Goal: Information Seeking & Learning: Learn about a topic

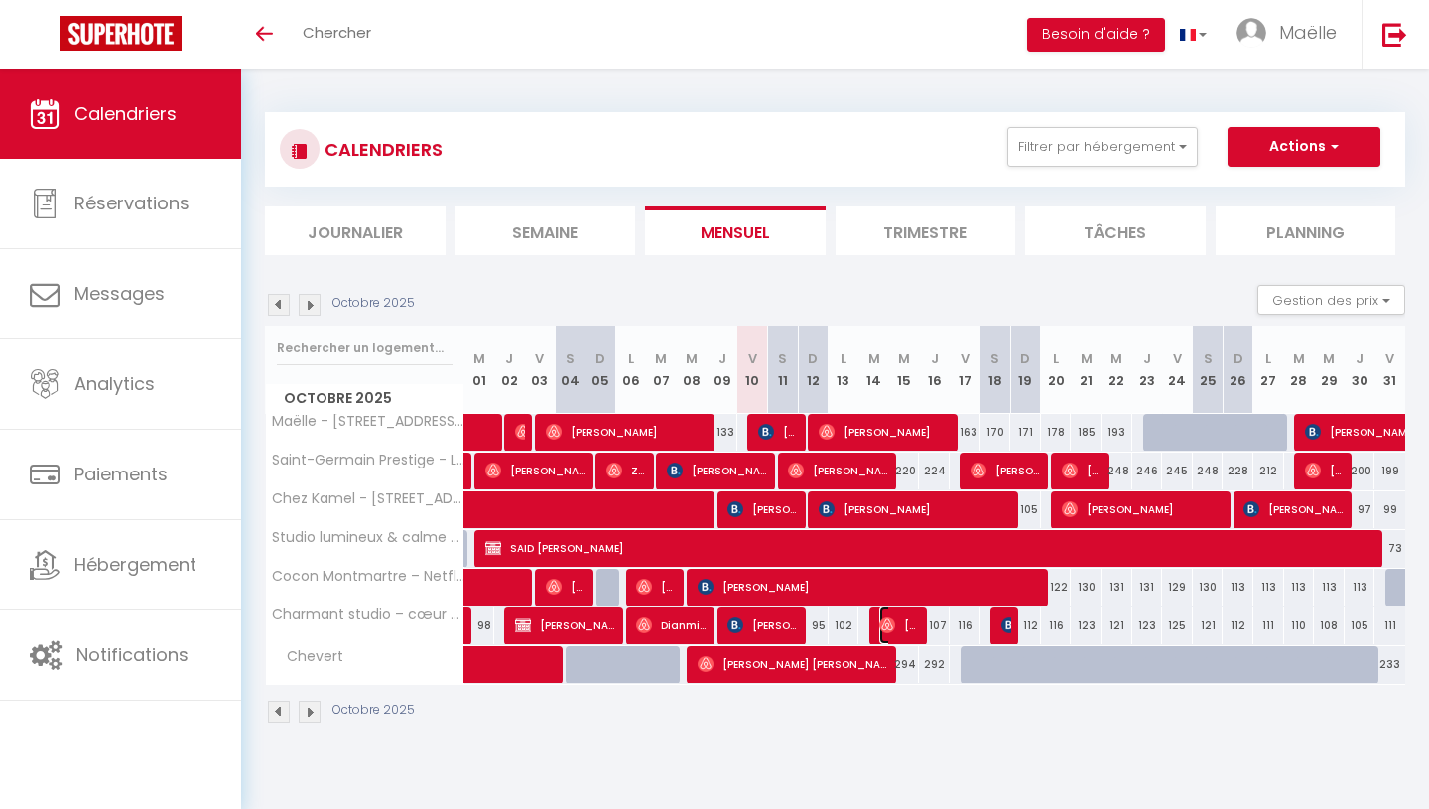
click at [893, 628] on img at bounding box center [887, 625] width 16 height 16
select select "OK"
select select "0"
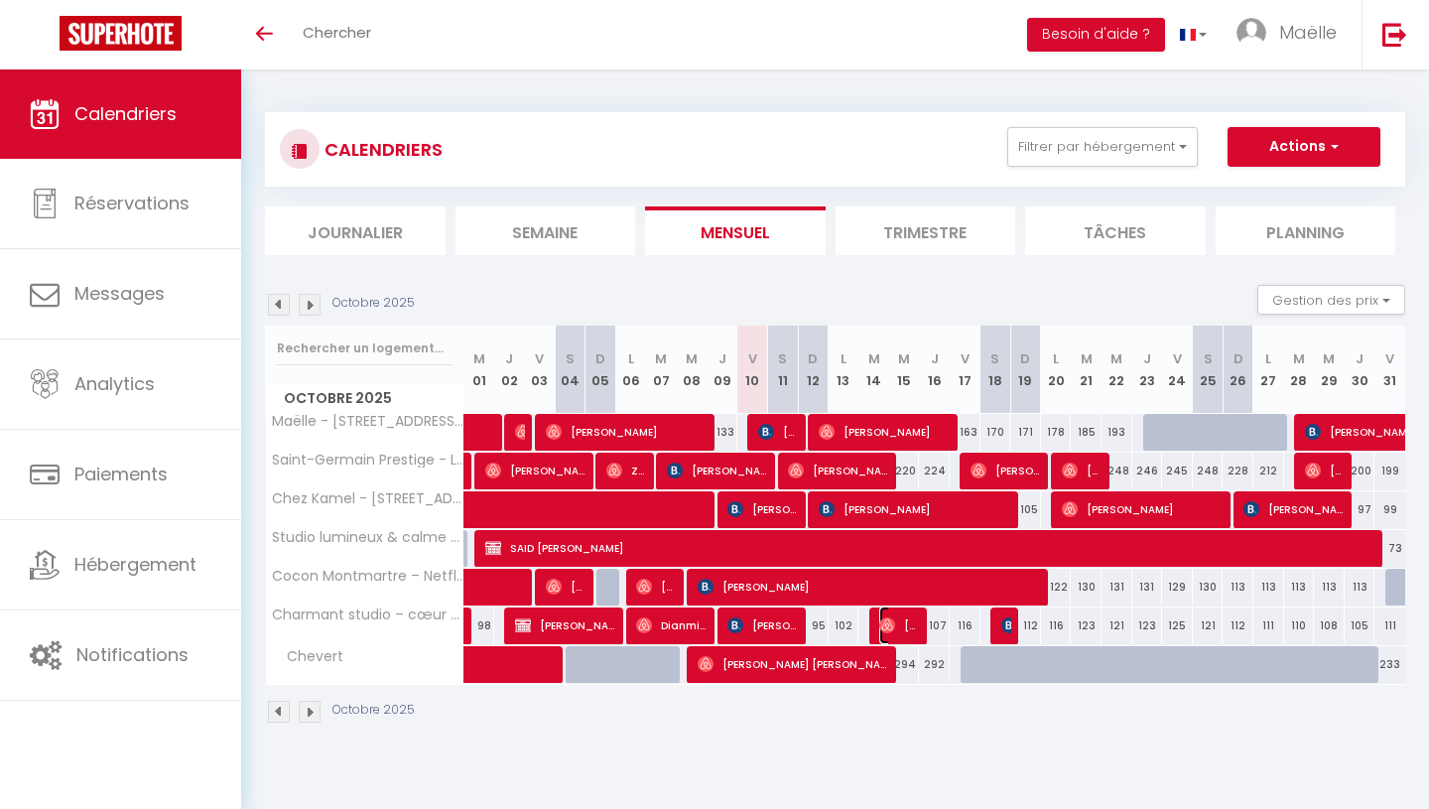
select select "1"
select select
select select "45801"
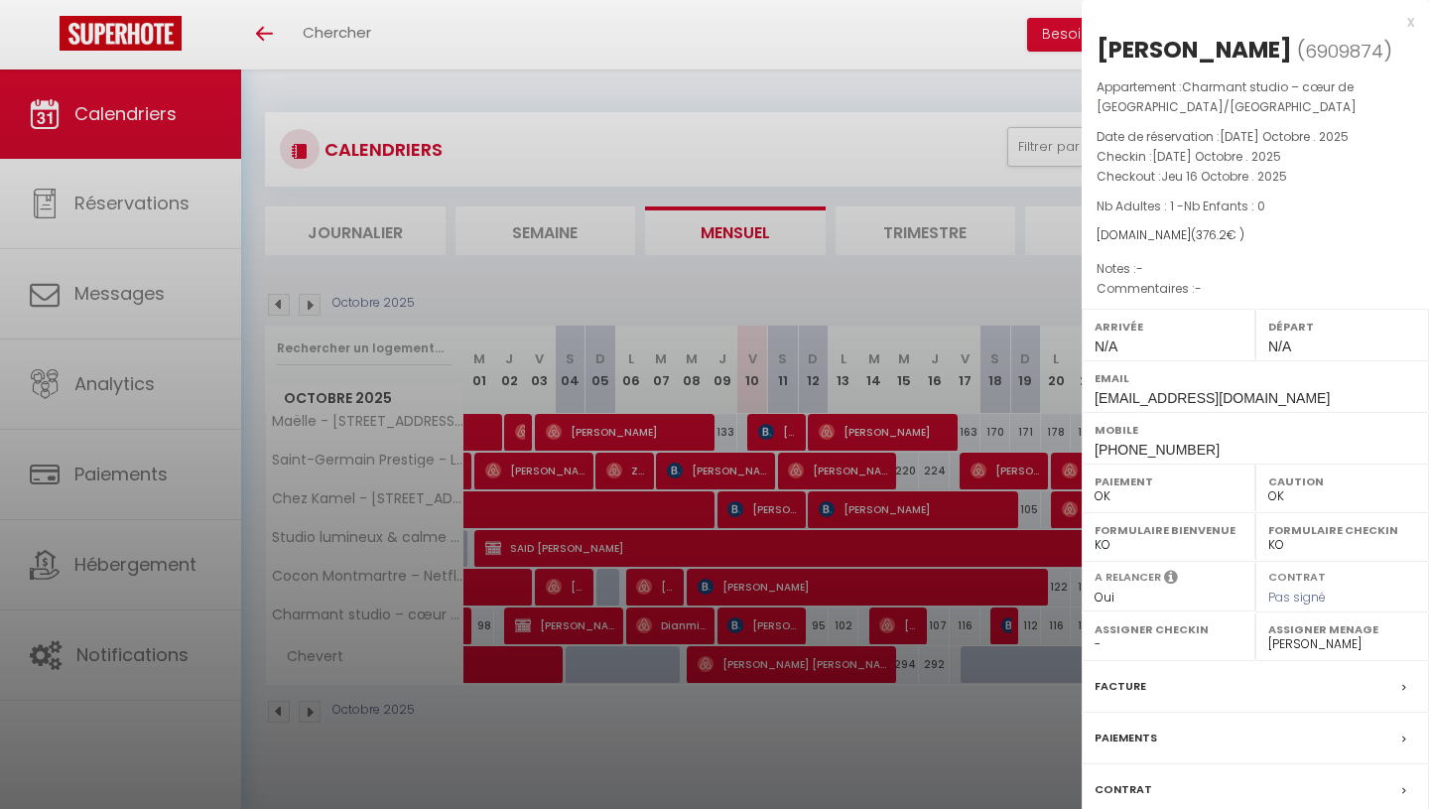
click at [978, 622] on div at bounding box center [714, 404] width 1429 height 809
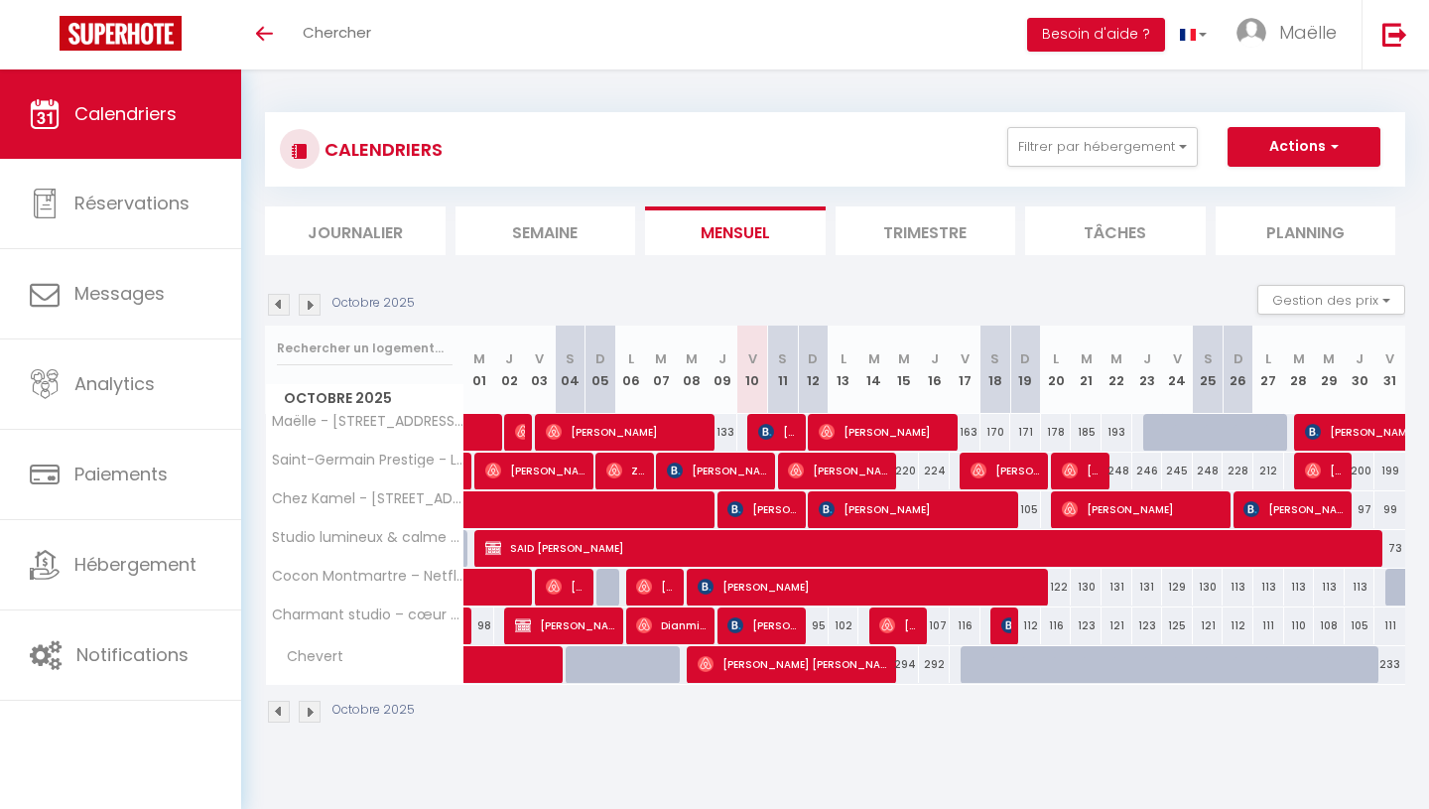
click at [992, 625] on div at bounding box center [1005, 626] width 31 height 38
click at [1001, 624] on img at bounding box center [1009, 625] width 16 height 16
select select "KO"
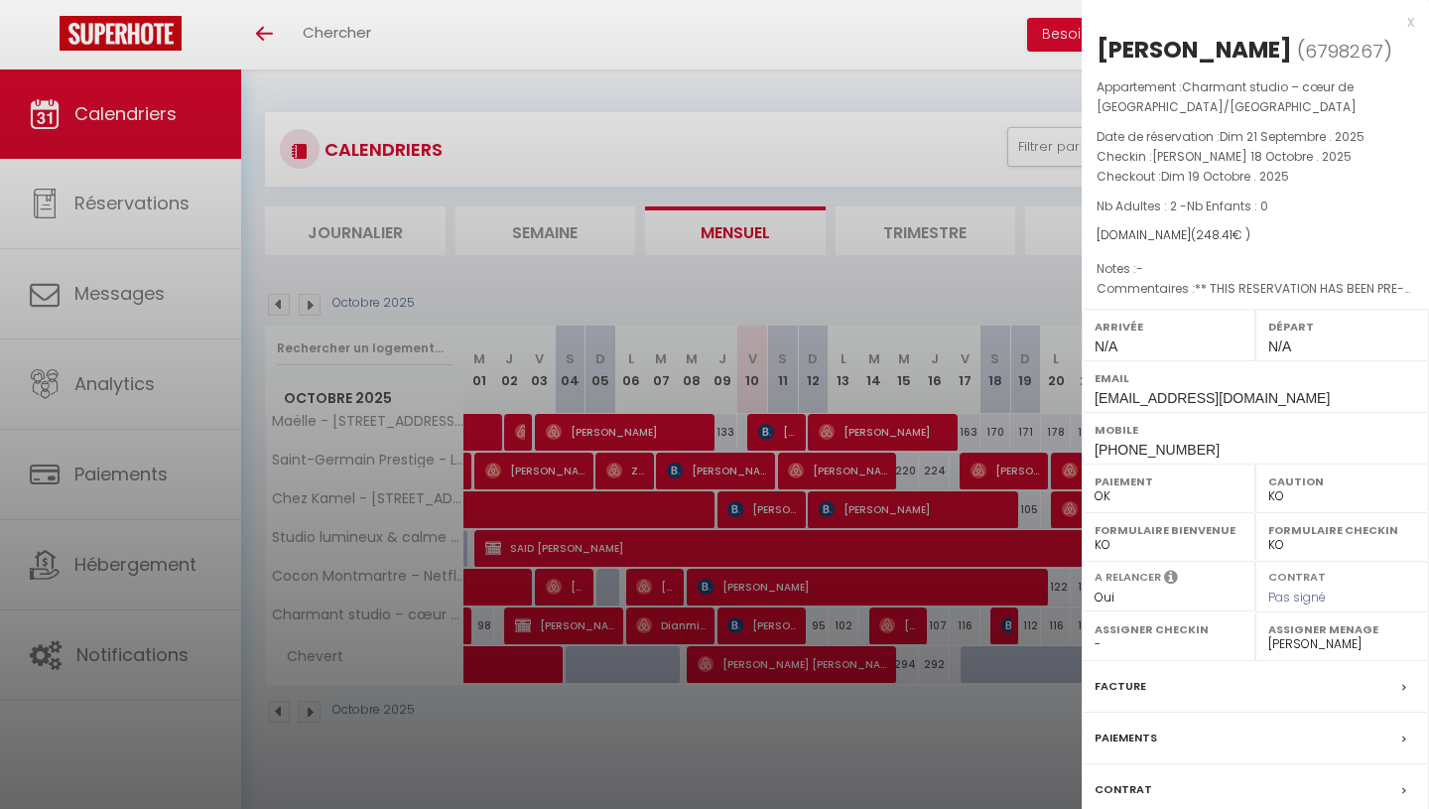
click at [1410, 20] on div "x" at bounding box center [1247, 22] width 332 height 24
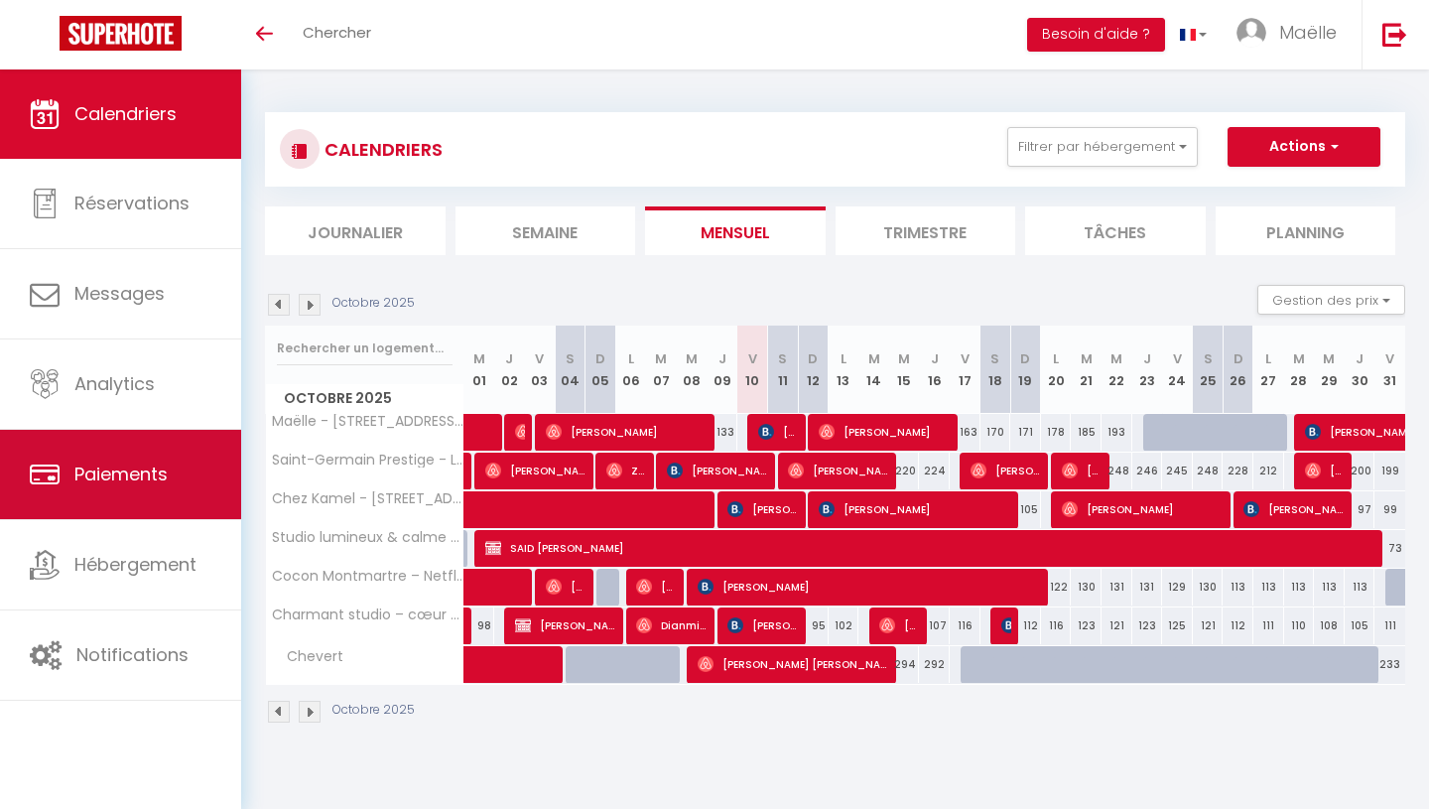
click at [123, 453] on link "Paiements" at bounding box center [120, 474] width 241 height 89
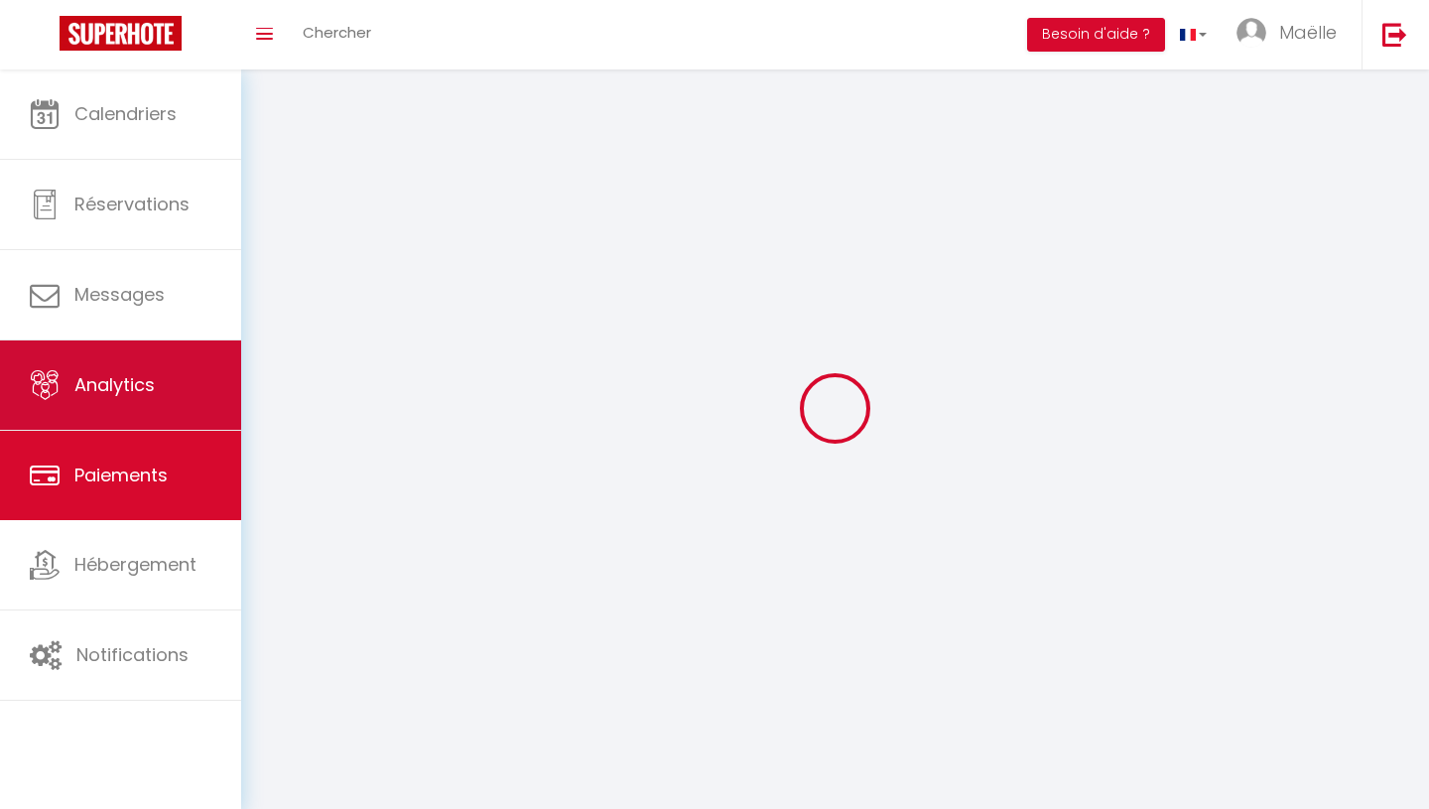
select select "2"
select select "0"
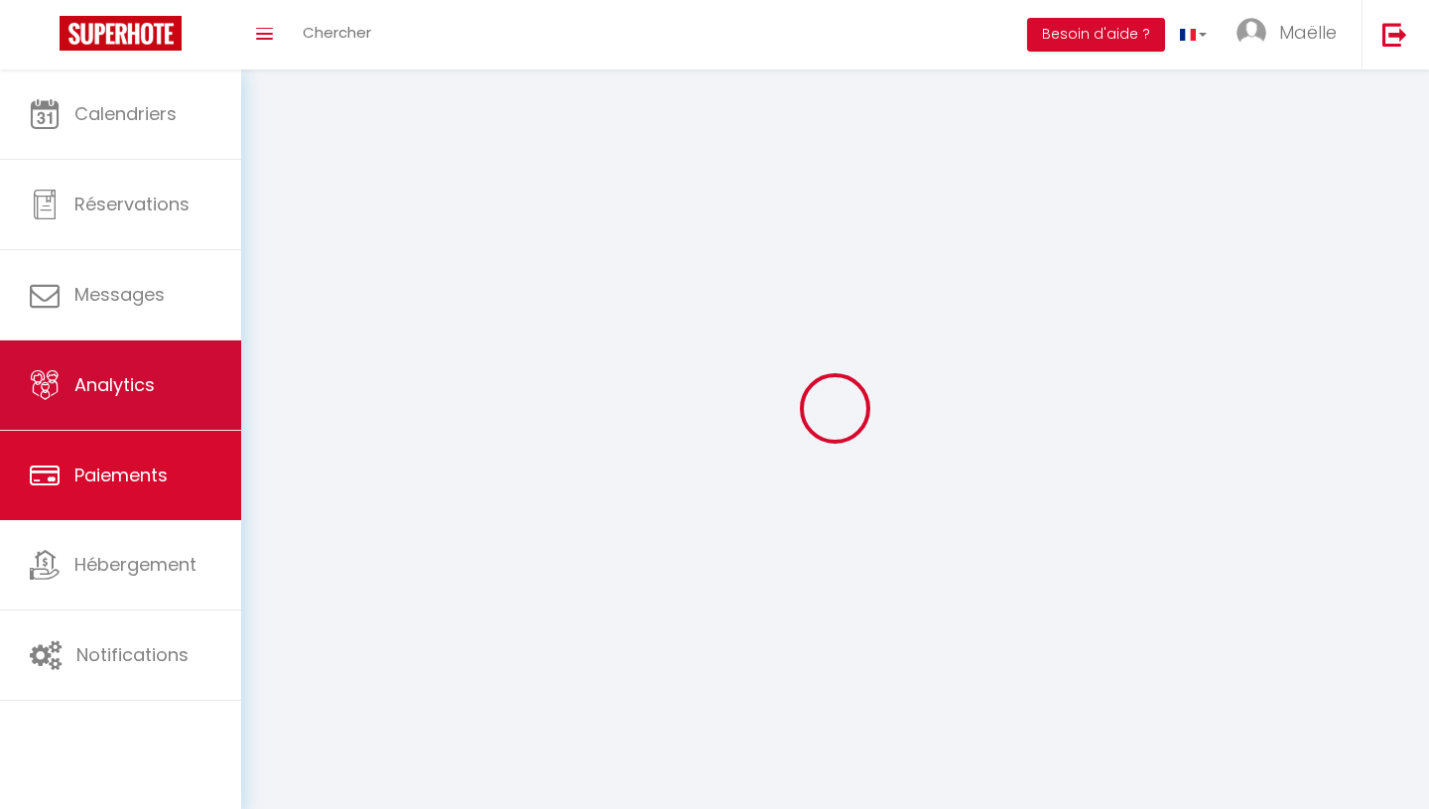
select select "0"
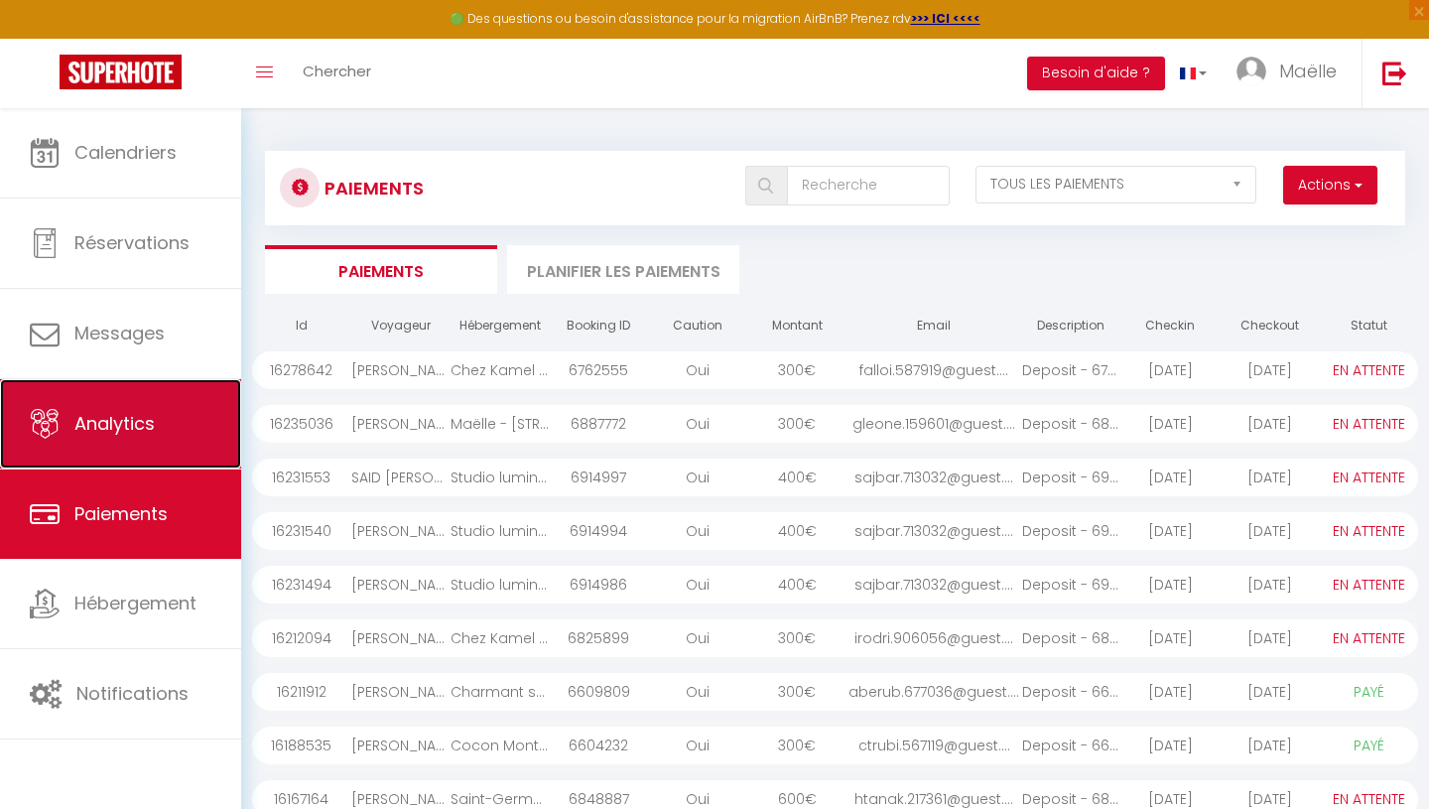
click at [124, 427] on span "Analytics" at bounding box center [114, 423] width 80 height 25
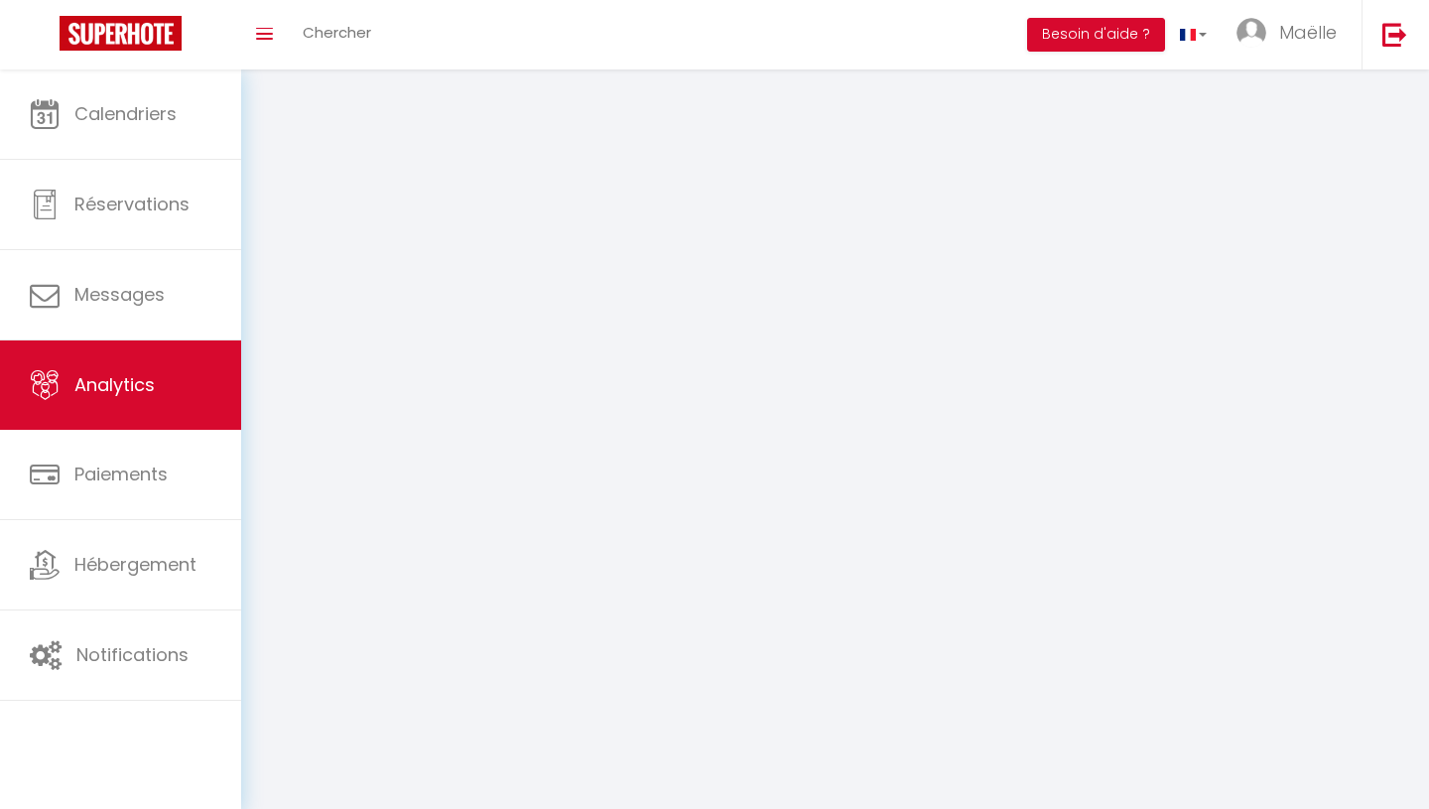
select select "2025"
select select "10"
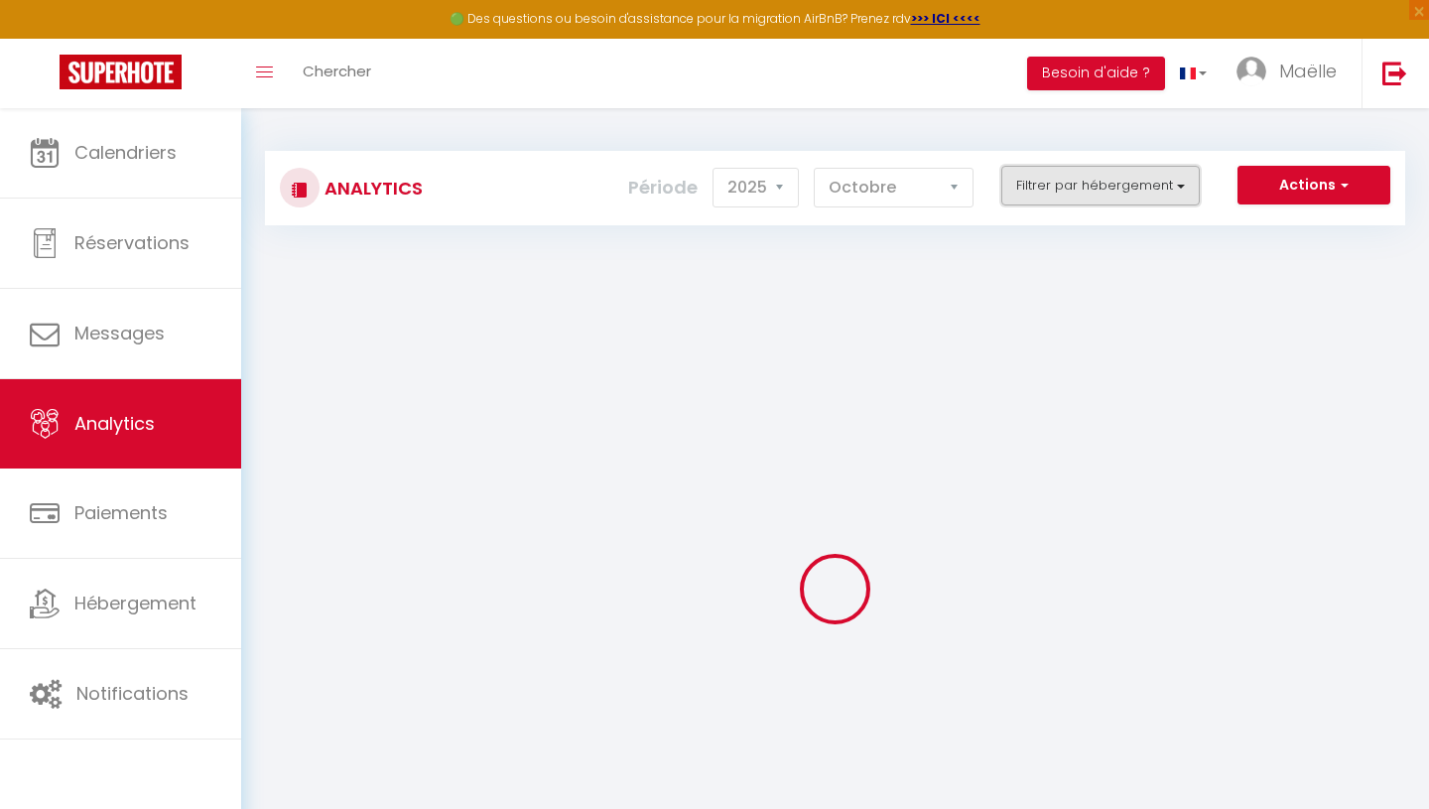
click at [1036, 189] on button "Filtrer par hébergement" at bounding box center [1100, 186] width 198 height 40
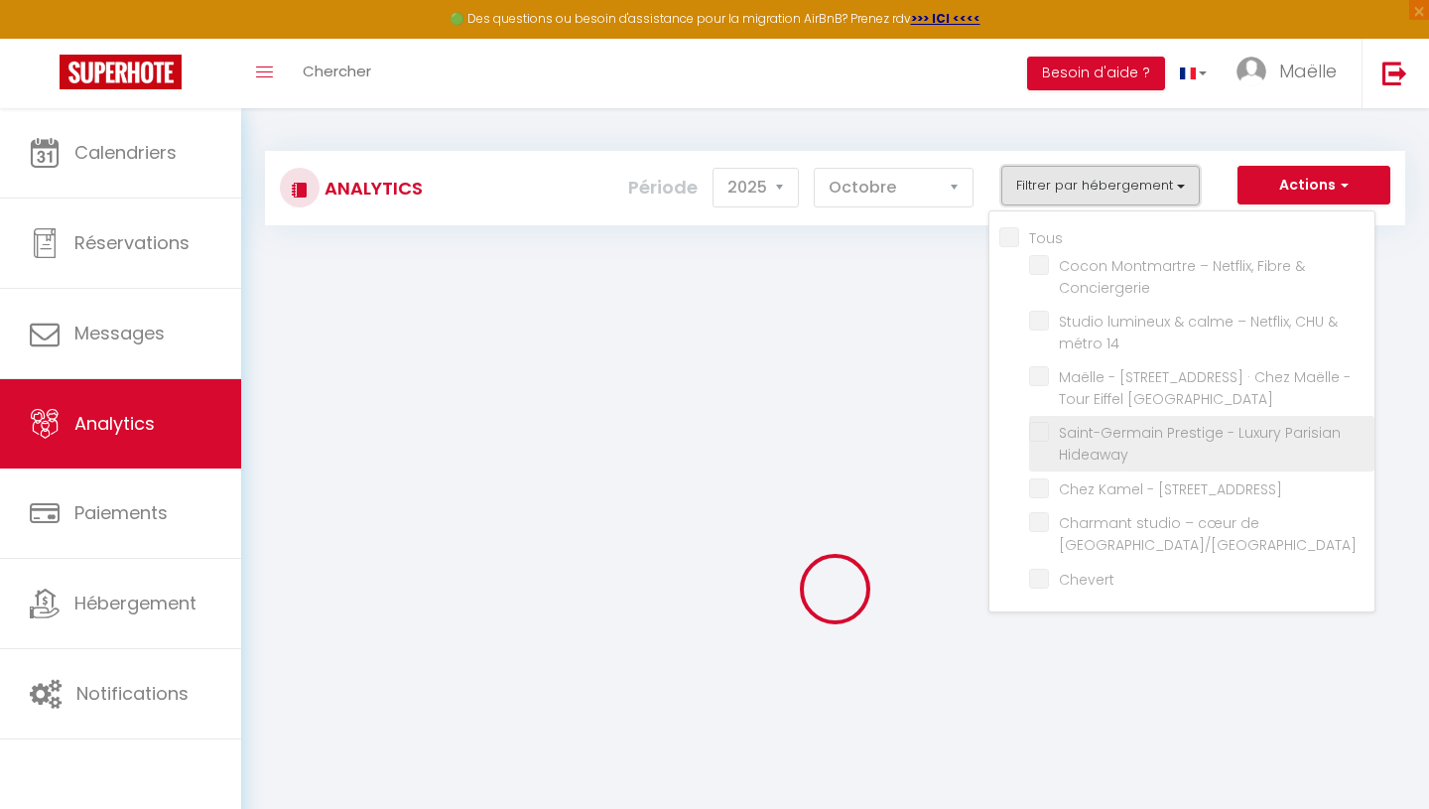
checkbox input "false"
checkbox Conciergerie "false"
checkbox 14 "false"
checkbox Flat "false"
checkbox Hideaway "false"
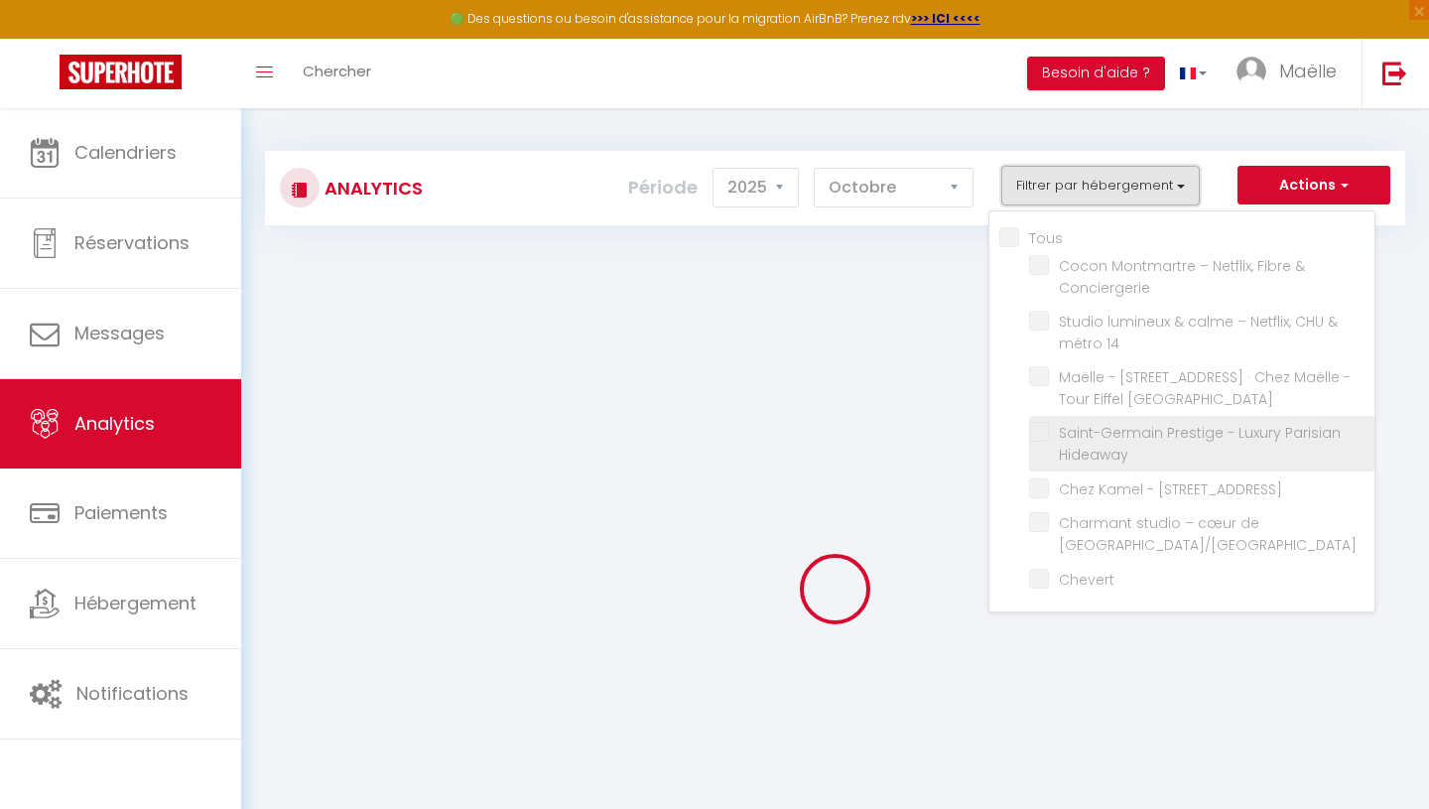
checkbox Sedaine "false"
checkbox Montorgueil\/Marais "false"
checkbox input "false"
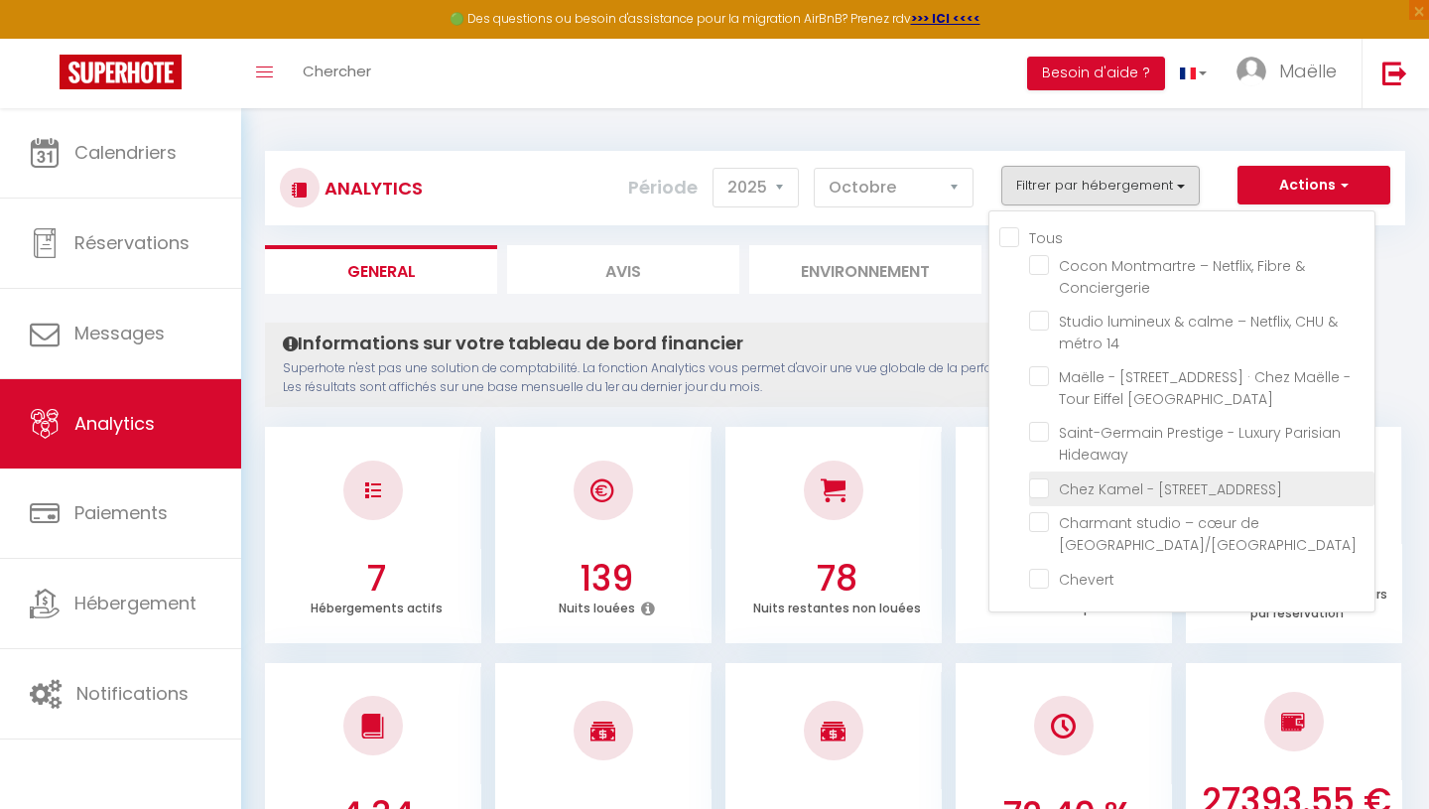
click at [1041, 485] on Sedaine "checkbox" at bounding box center [1201, 487] width 345 height 20
checkbox Sedaine "true"
checkbox Conciergerie "false"
checkbox 14 "false"
checkbox Flat "false"
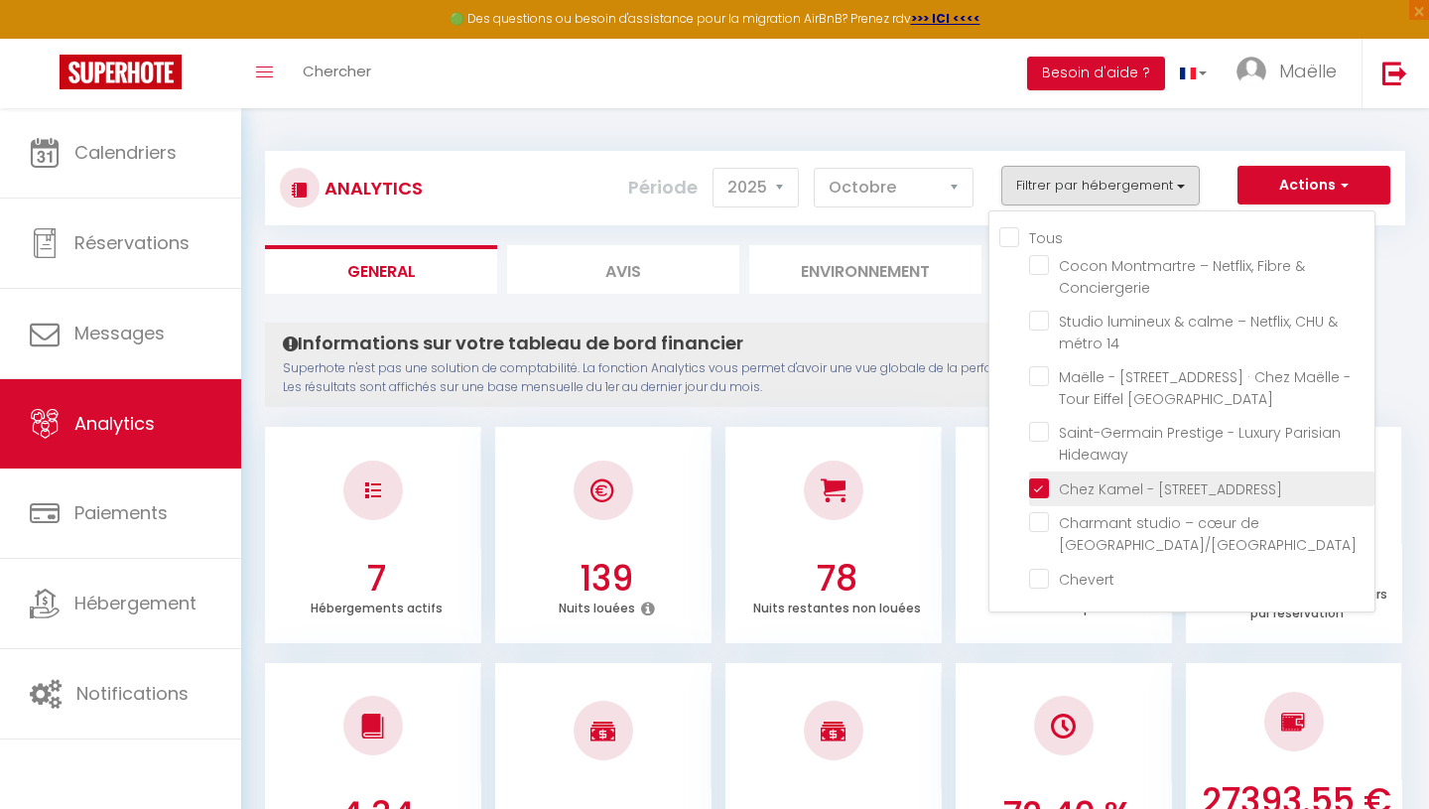
checkbox Hideaway "false"
checkbox Montorgueil\/Marais "false"
checkbox input "false"
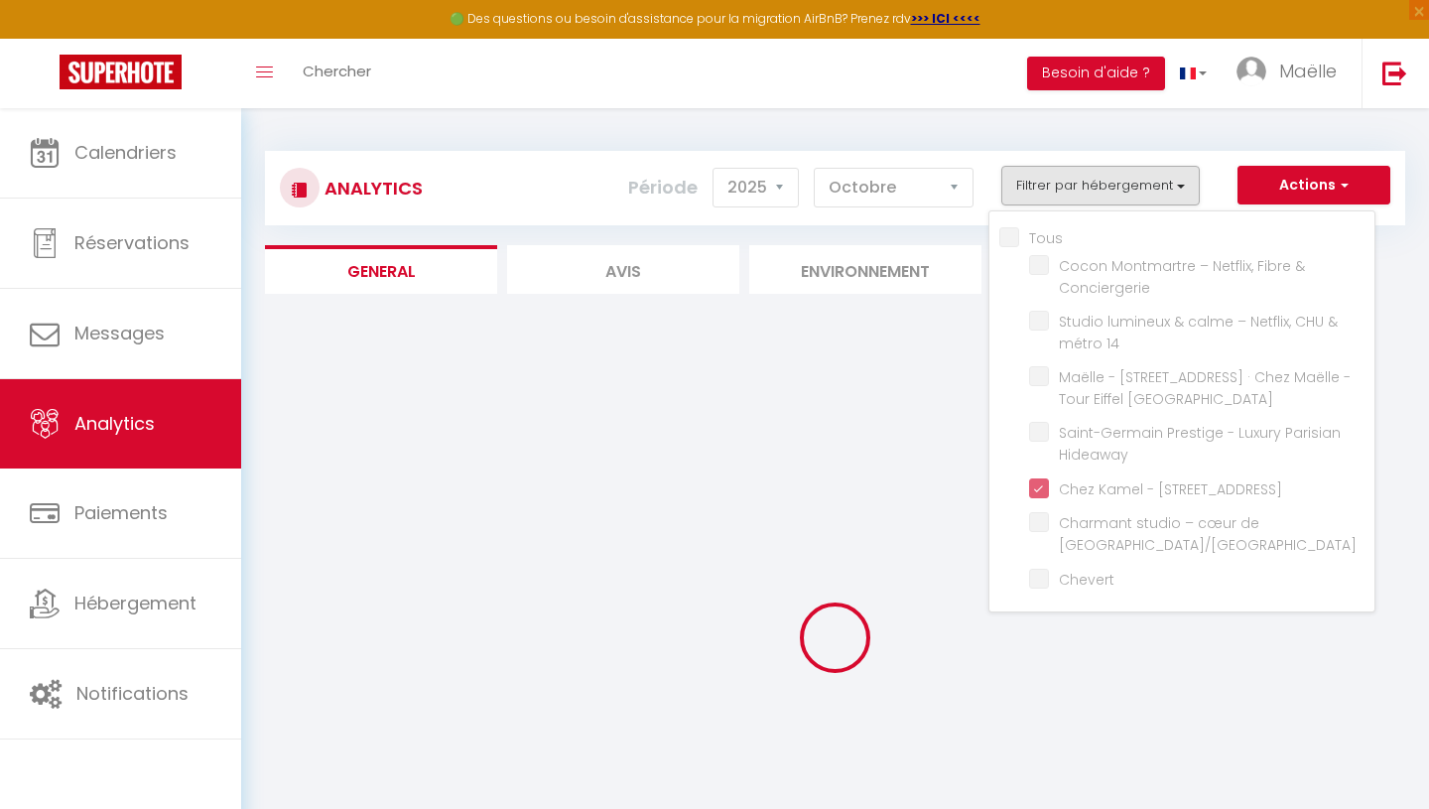
checkbox Conciergerie "false"
checkbox 14 "false"
checkbox Flat "false"
checkbox Hideaway "false"
checkbox Montorgueil\/Marais "false"
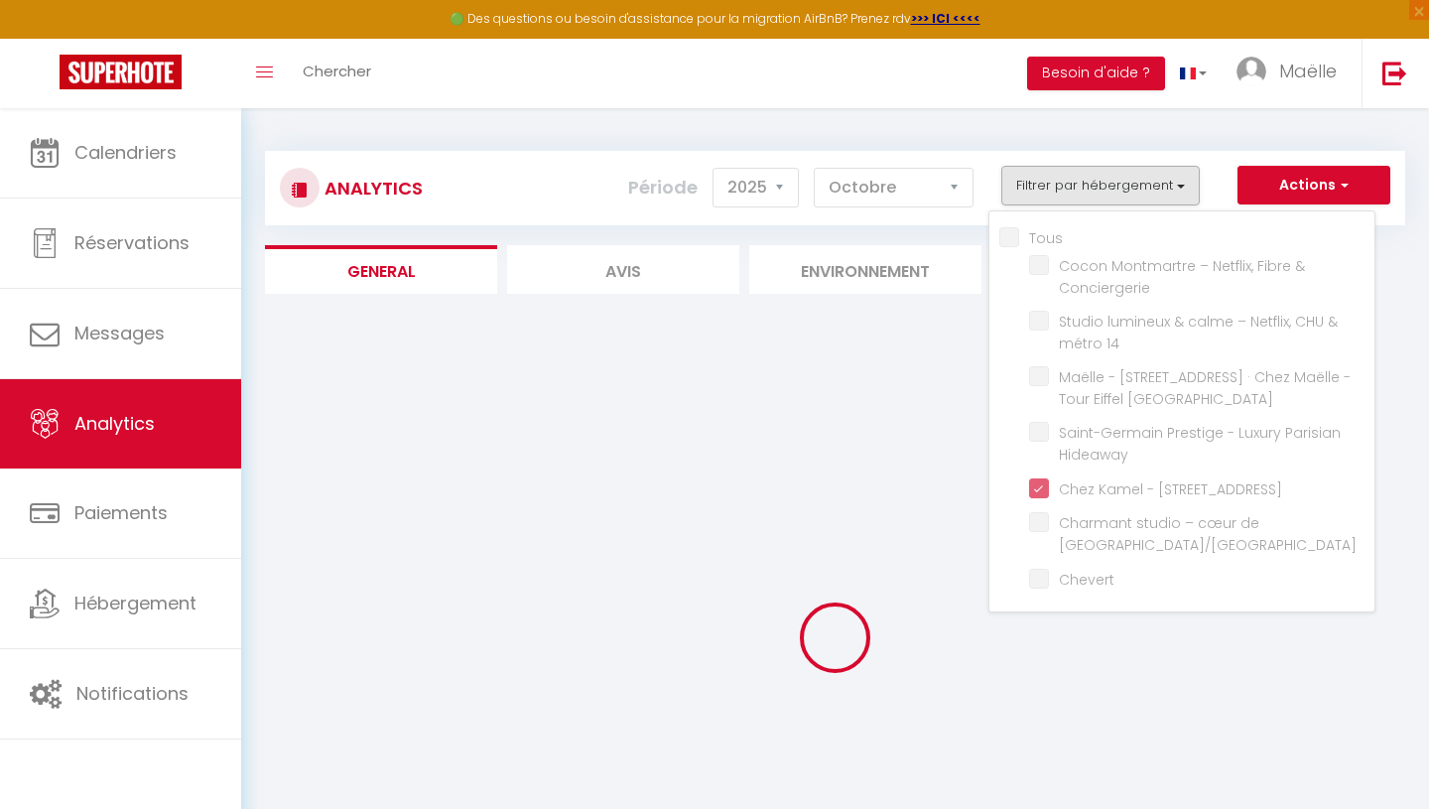
checkbox input "false"
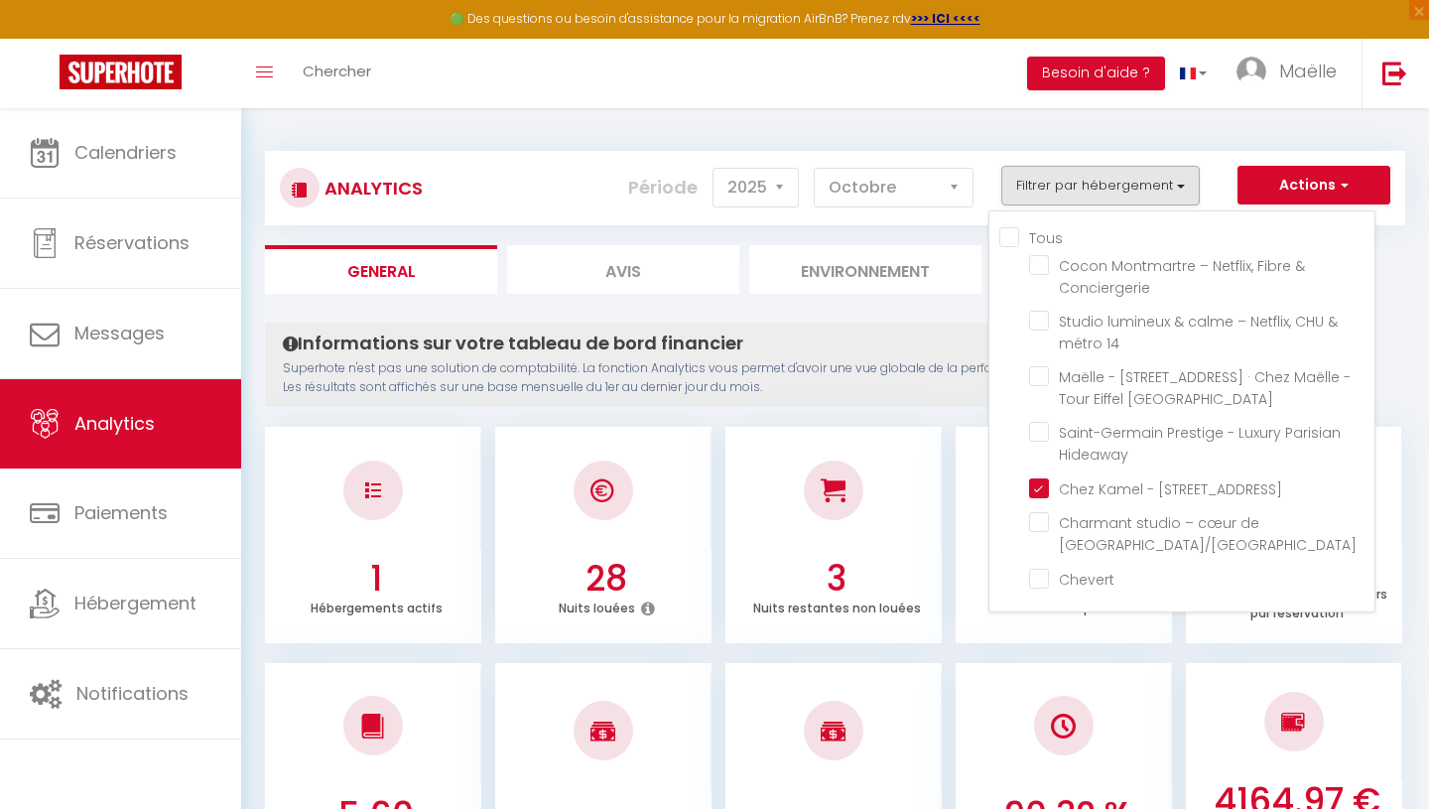
click at [1006, 234] on input "Tous" at bounding box center [1186, 236] width 375 height 20
checkbox input "true"
checkbox Conciergerie "true"
checkbox 14 "true"
checkbox Flat "true"
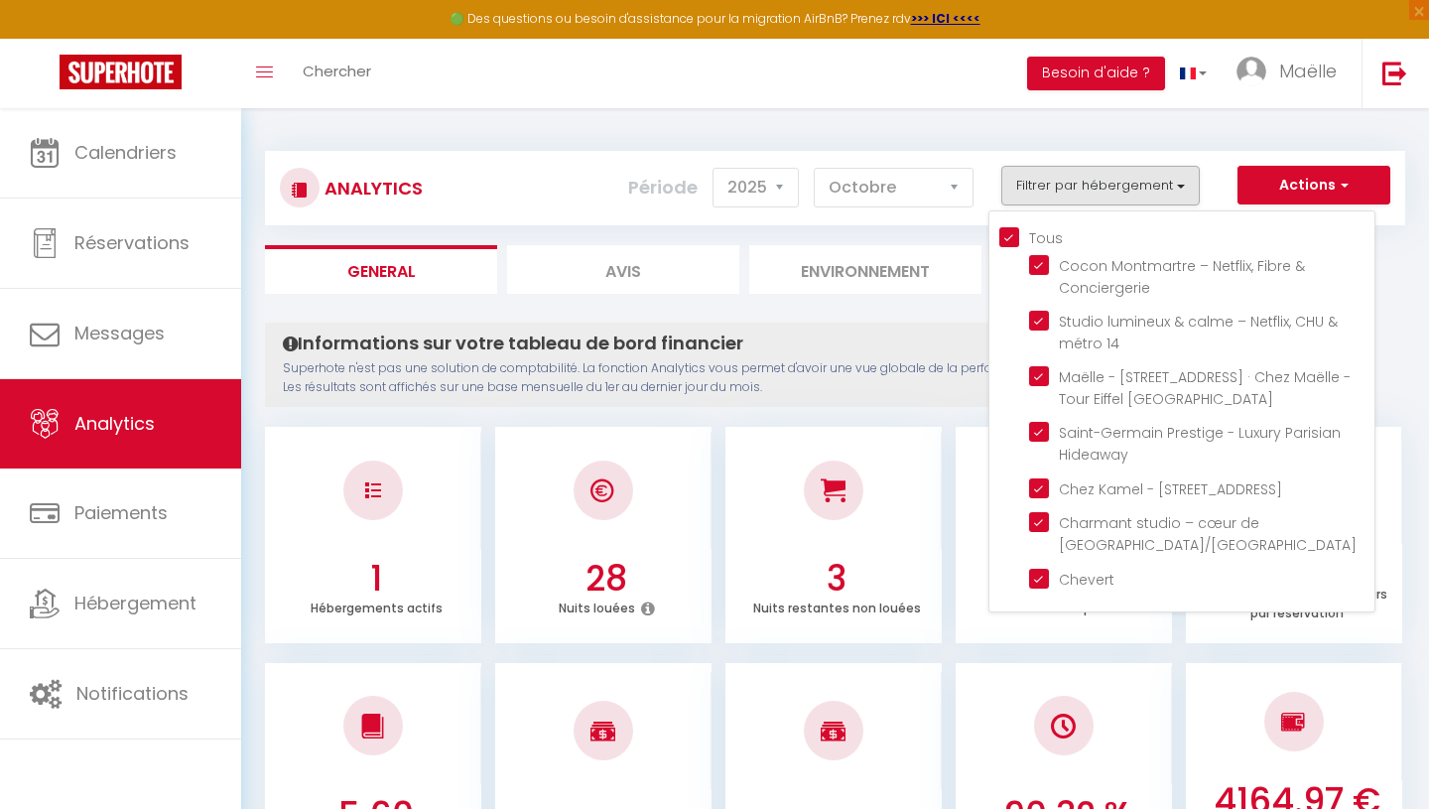
checkbox Hideaway "true"
checkbox Montorgueil\/Marais "true"
checkbox input "true"
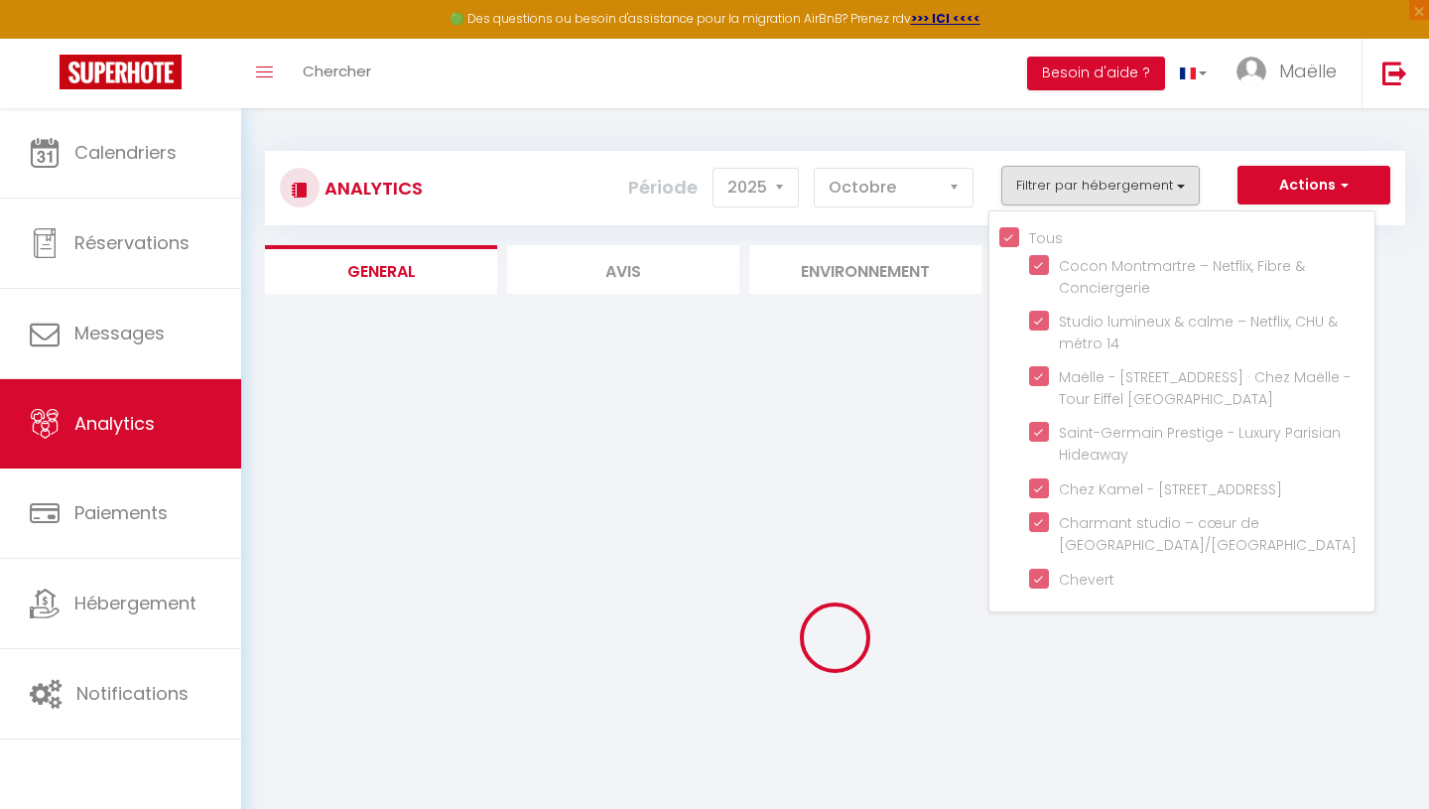
click at [0, 0] on div "Informations sur votre tableau de bord financier Superhote n'est pas une soluti…" at bounding box center [0, 0] width 0 height 0
